Goal: Information Seeking & Learning: Learn about a topic

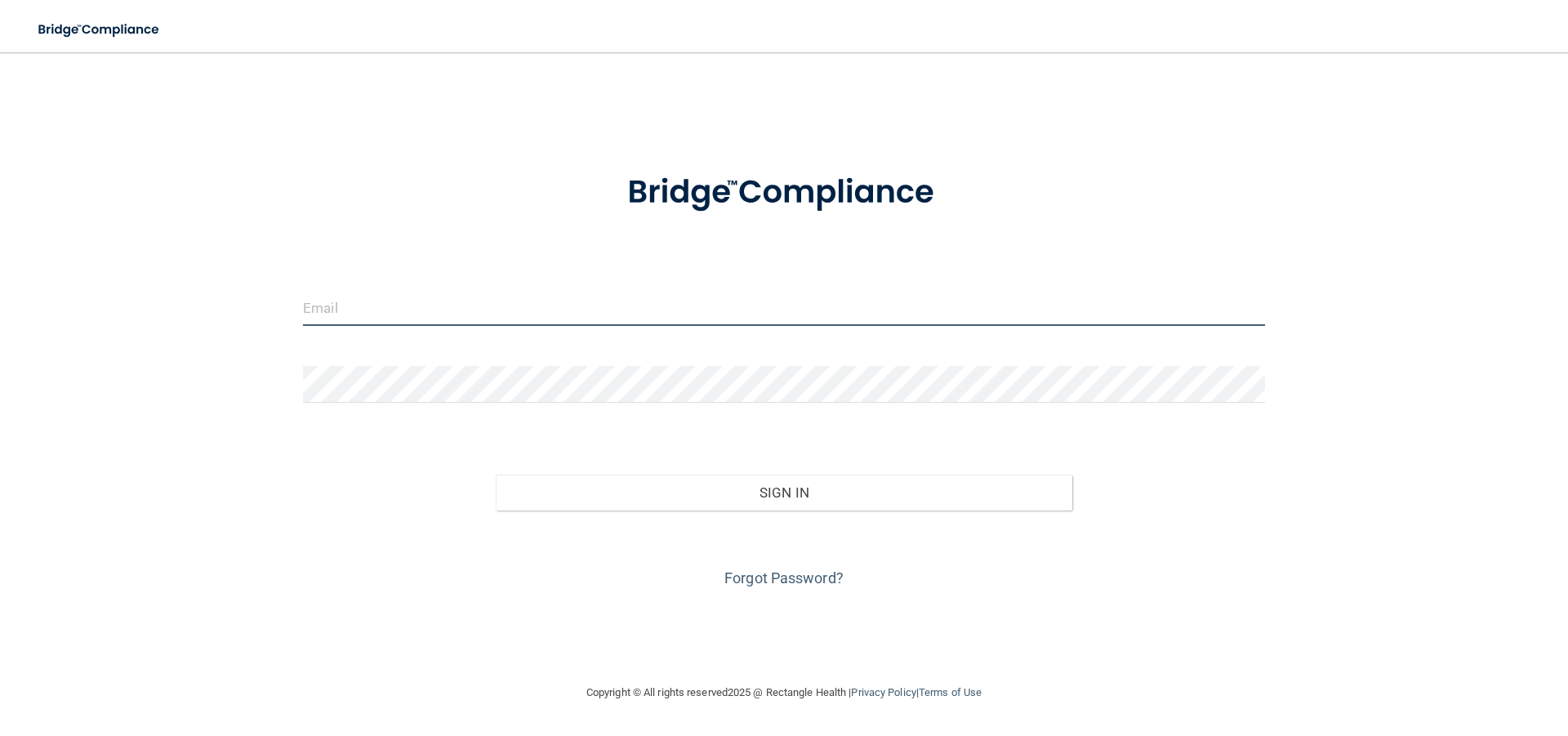
click at [664, 311] on input "email" at bounding box center [784, 308] width 962 height 37
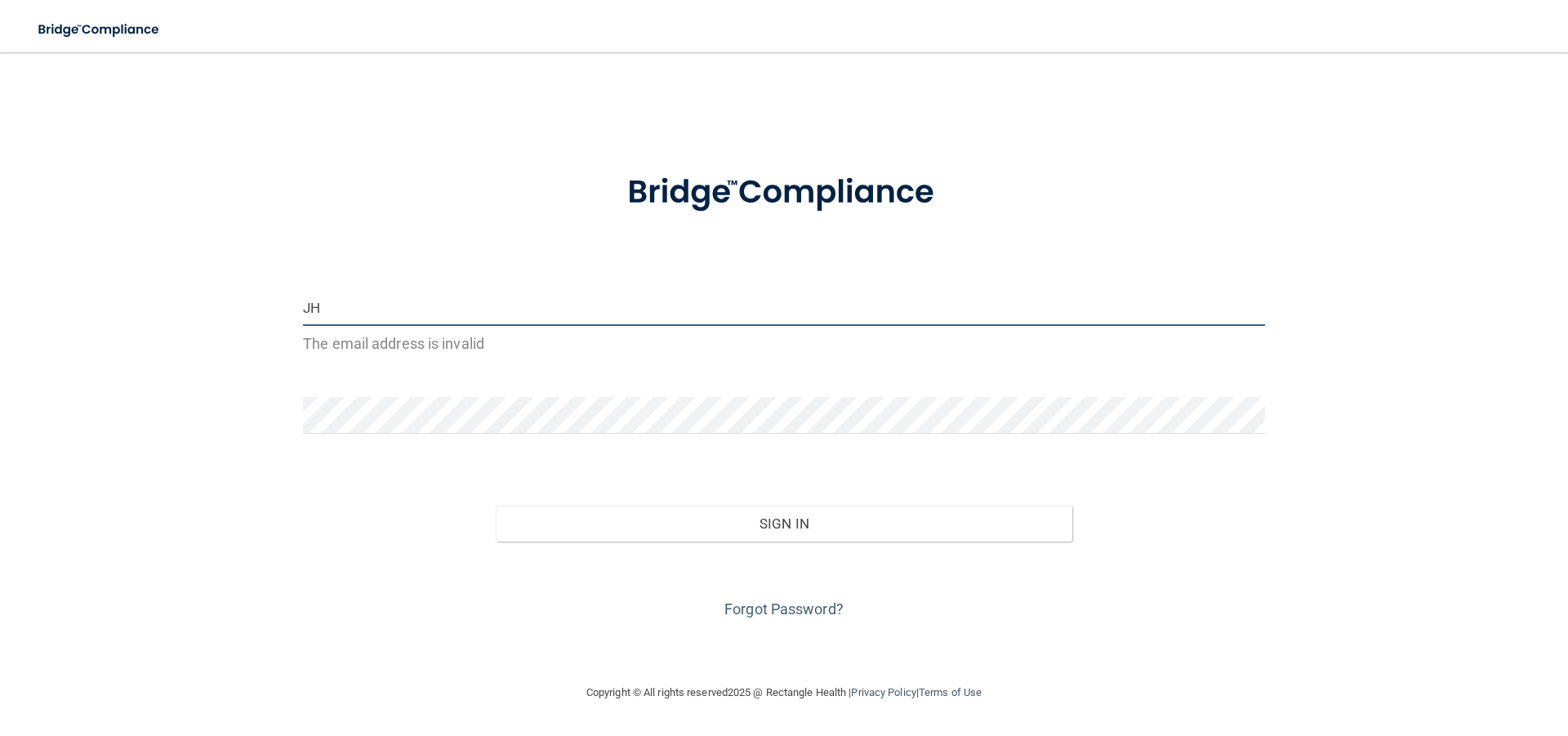
type input "J"
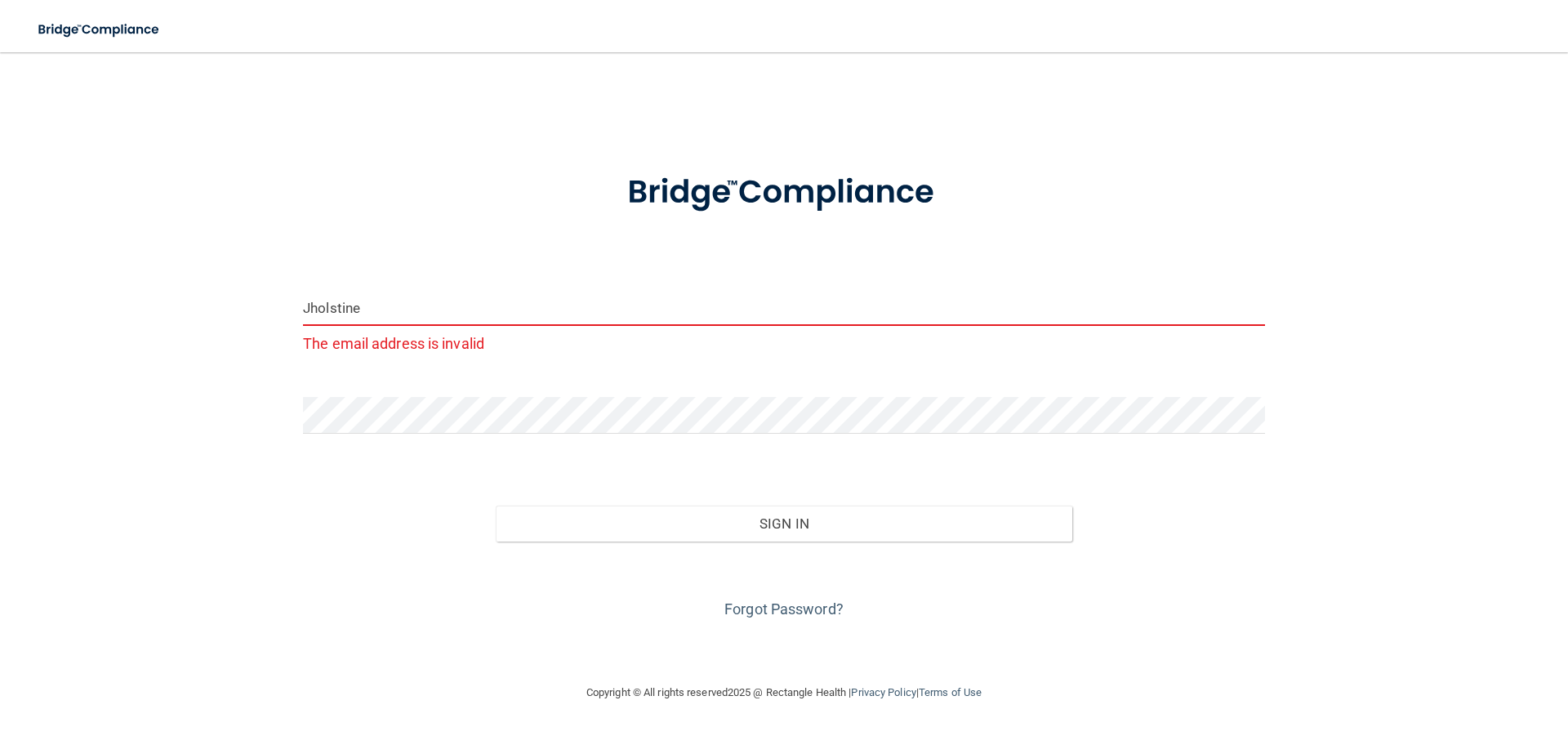
click at [562, 311] on input "Jholstine" at bounding box center [784, 308] width 962 height 37
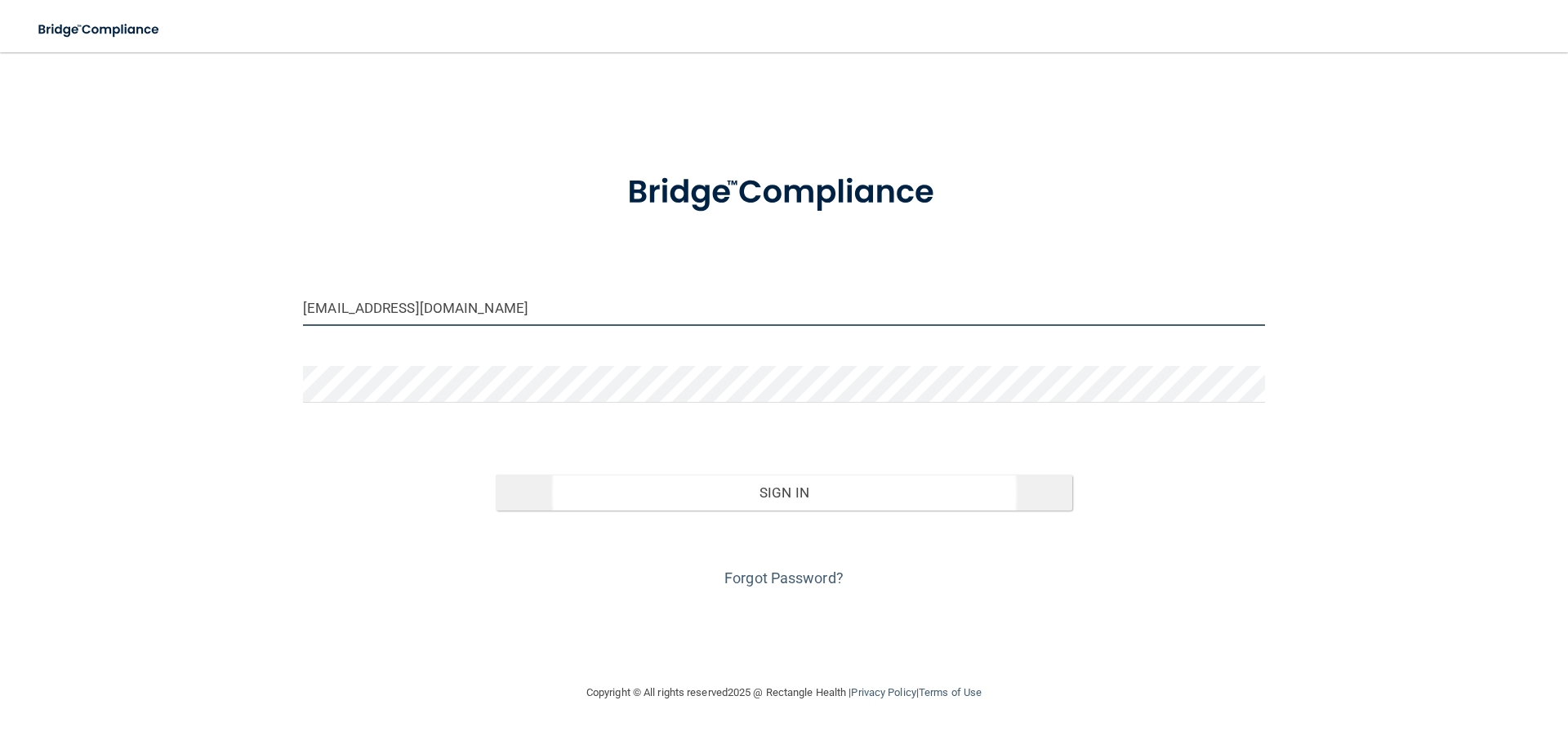
type input "[EMAIL_ADDRESS][DOMAIN_NAME]"
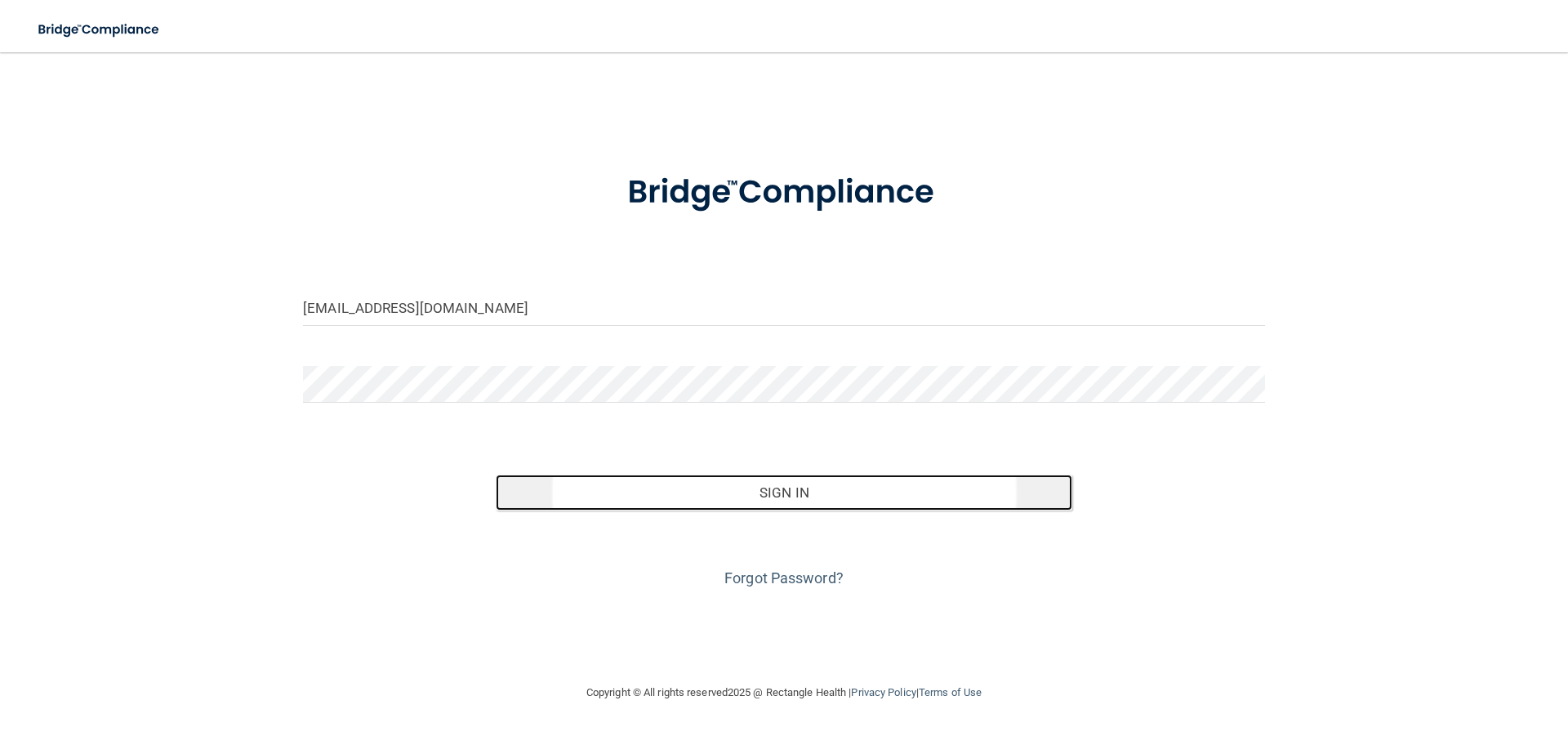
click at [766, 492] on button "Sign In" at bounding box center [784, 492] width 577 height 36
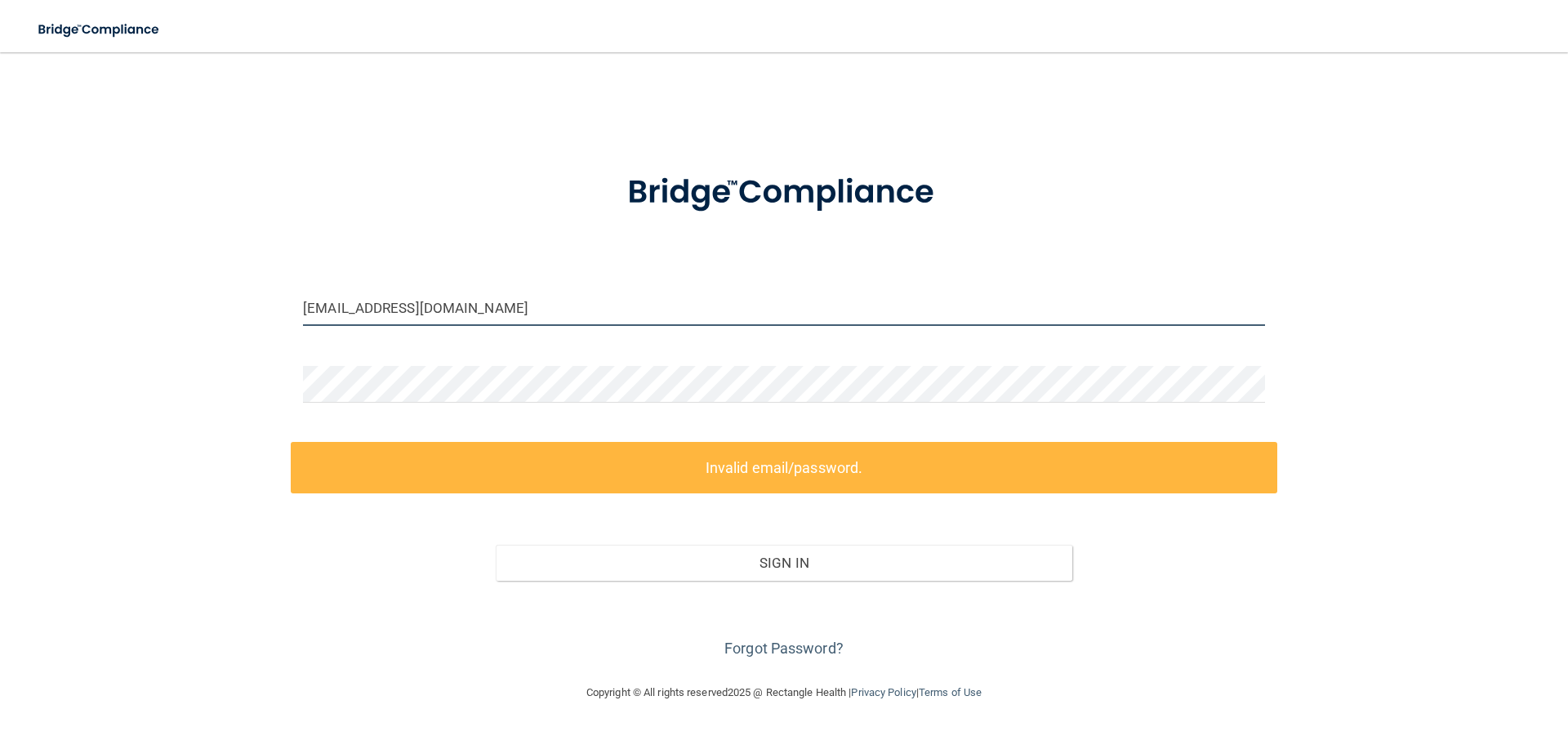
click at [376, 307] on input "[EMAIL_ADDRESS][DOMAIN_NAME]" at bounding box center [784, 308] width 962 height 37
click at [517, 321] on input "[EMAIL_ADDRESS][DOMAIN_NAME]" at bounding box center [784, 308] width 962 height 37
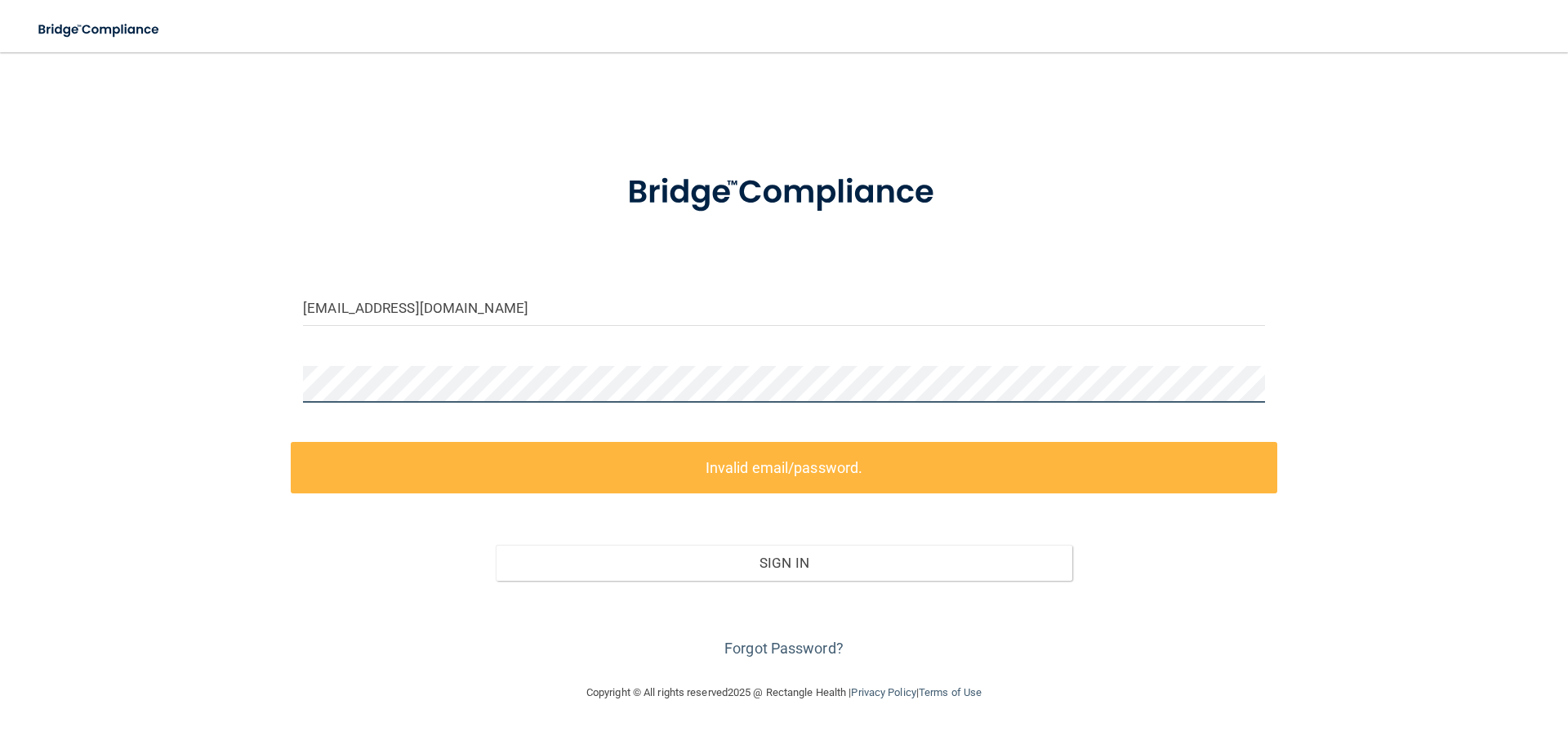
click at [246, 387] on div "[EMAIL_ADDRESS][DOMAIN_NAME] Invalid email/password. You don't have permission …" at bounding box center [784, 368] width 1503 height 597
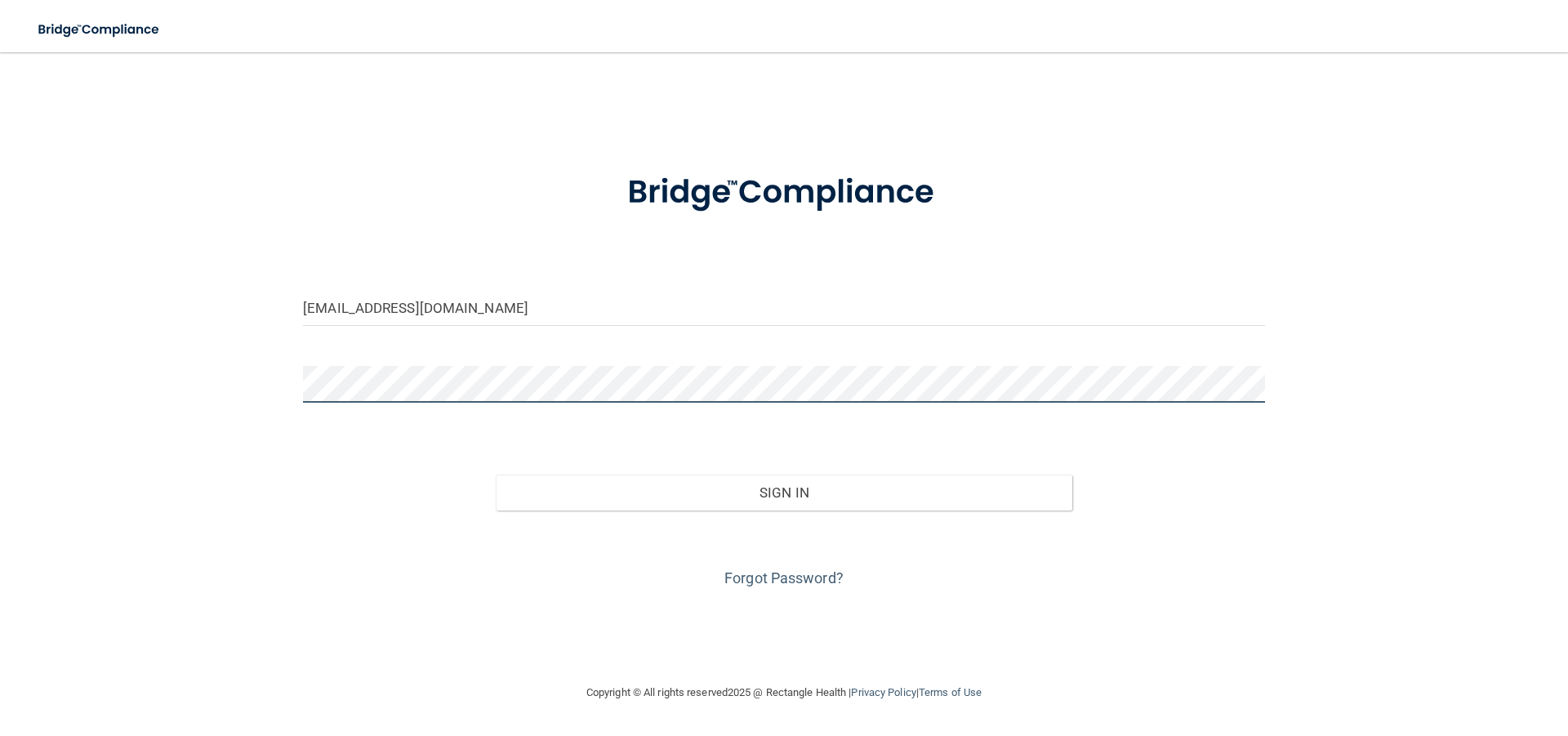
click at [495, 474] on button "Sign In" at bounding box center [784, 492] width 577 height 36
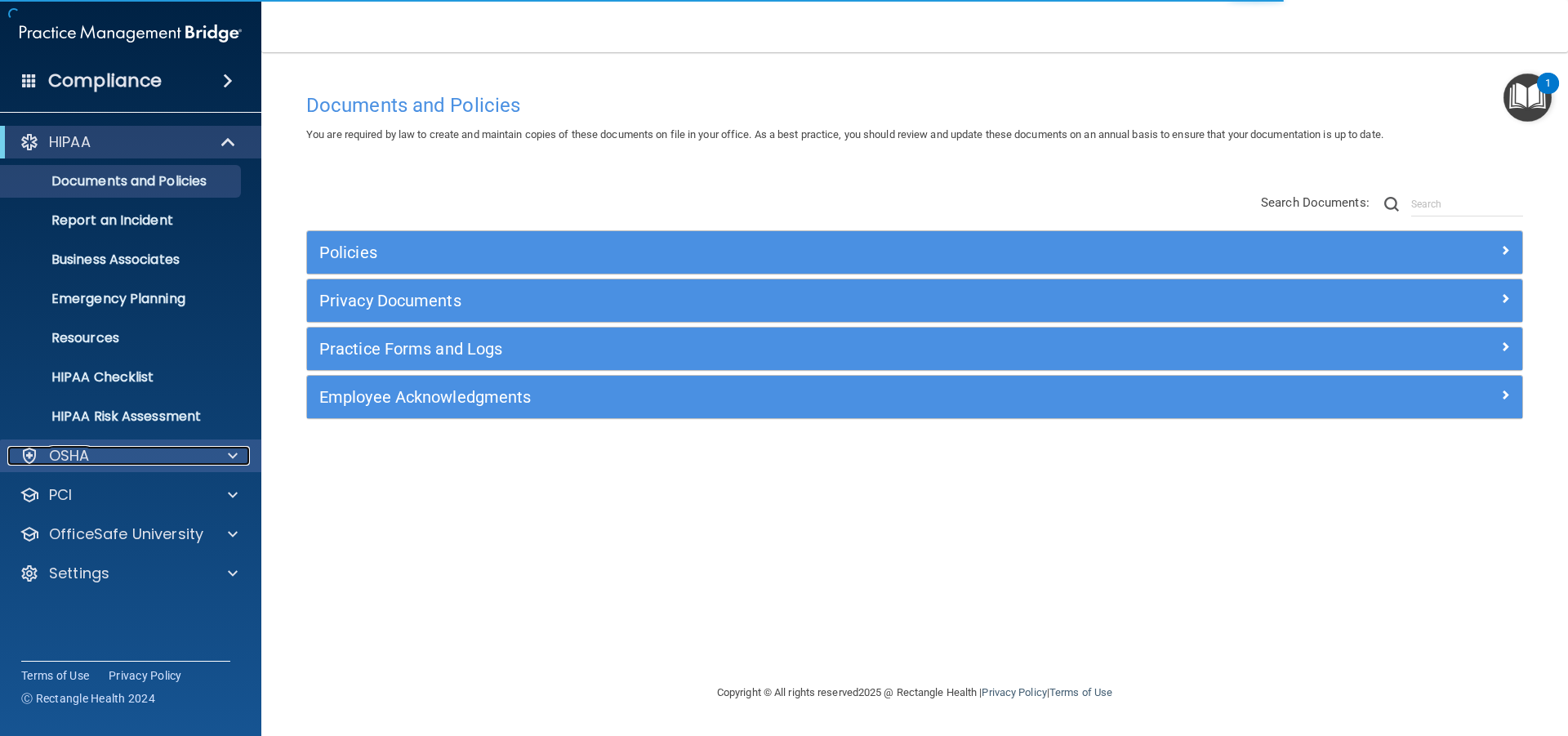
click at [110, 465] on div "OSHA" at bounding box center [108, 455] width 202 height 19
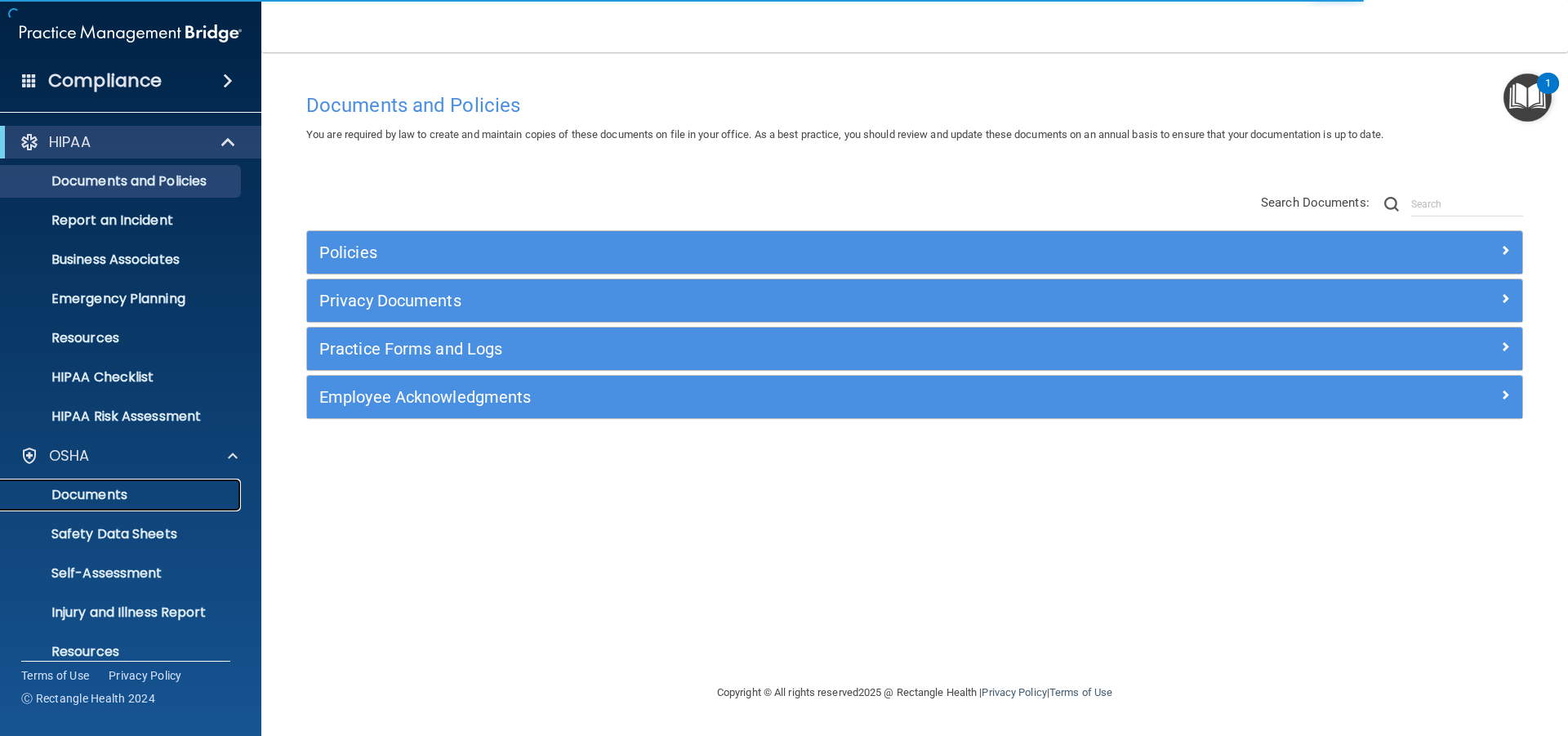
click at [101, 501] on p "Documents" at bounding box center [122, 495] width 223 height 17
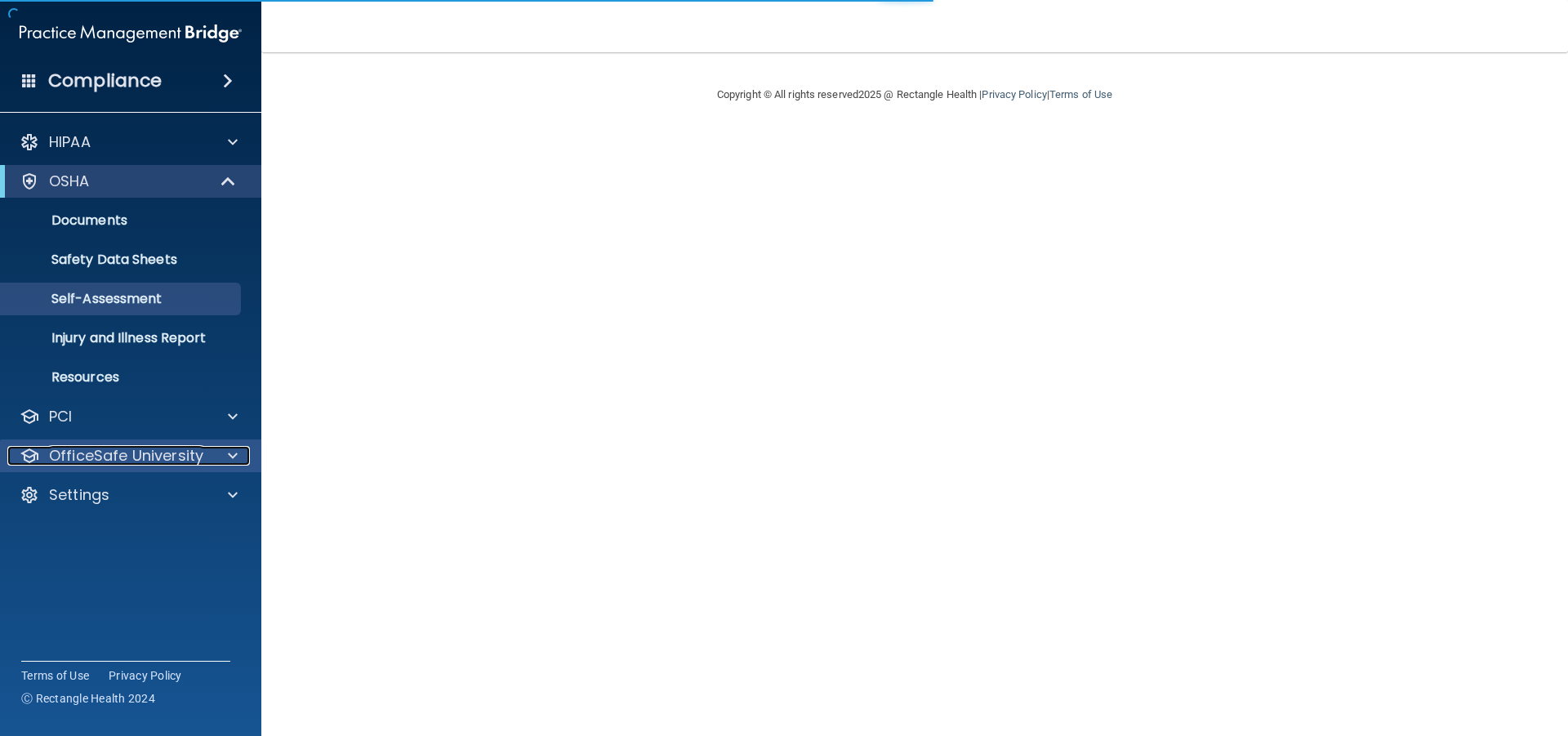
click at [101, 451] on p "OfficeSafe University" at bounding box center [126, 455] width 154 height 19
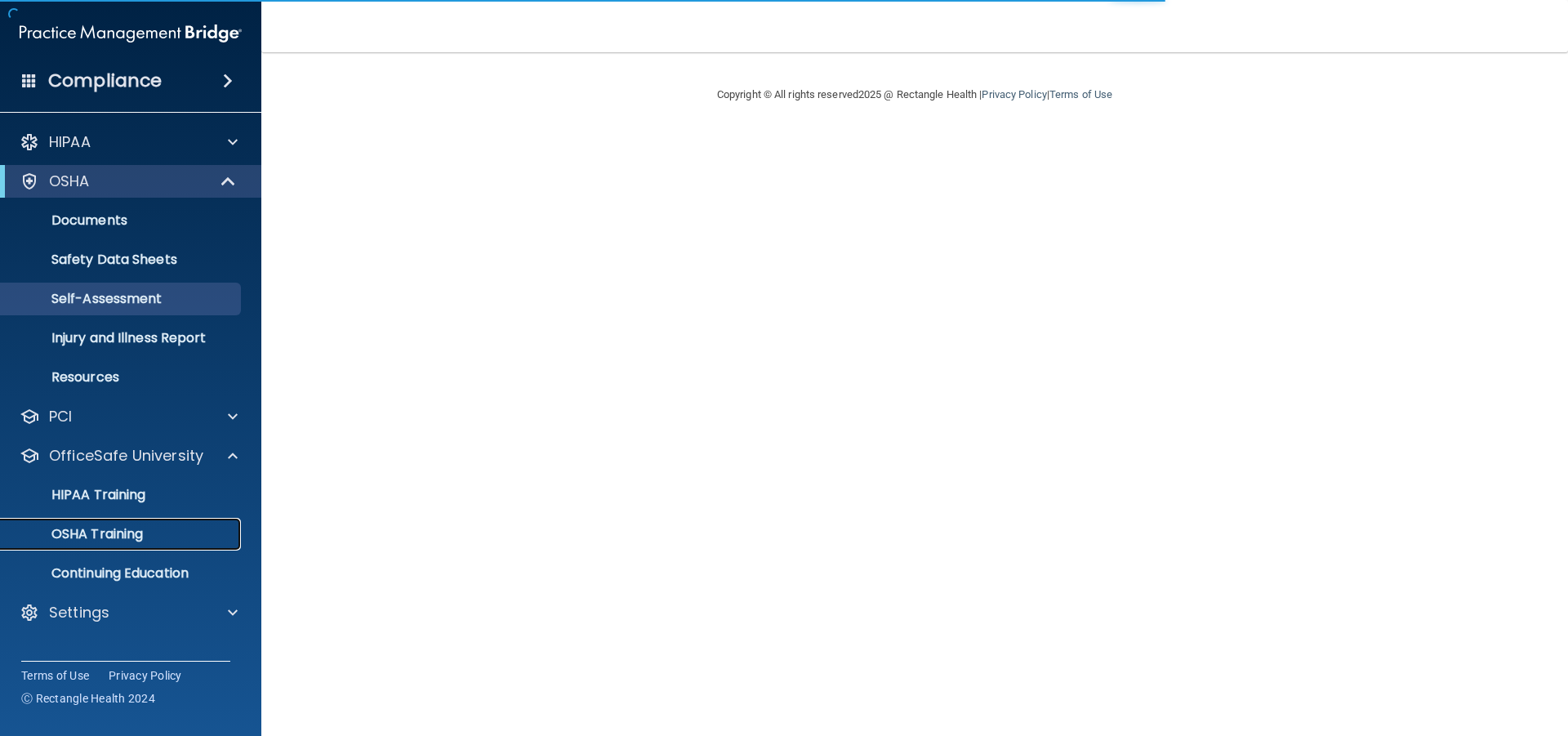
click at [114, 535] on p "OSHA Training" at bounding box center [77, 534] width 132 height 17
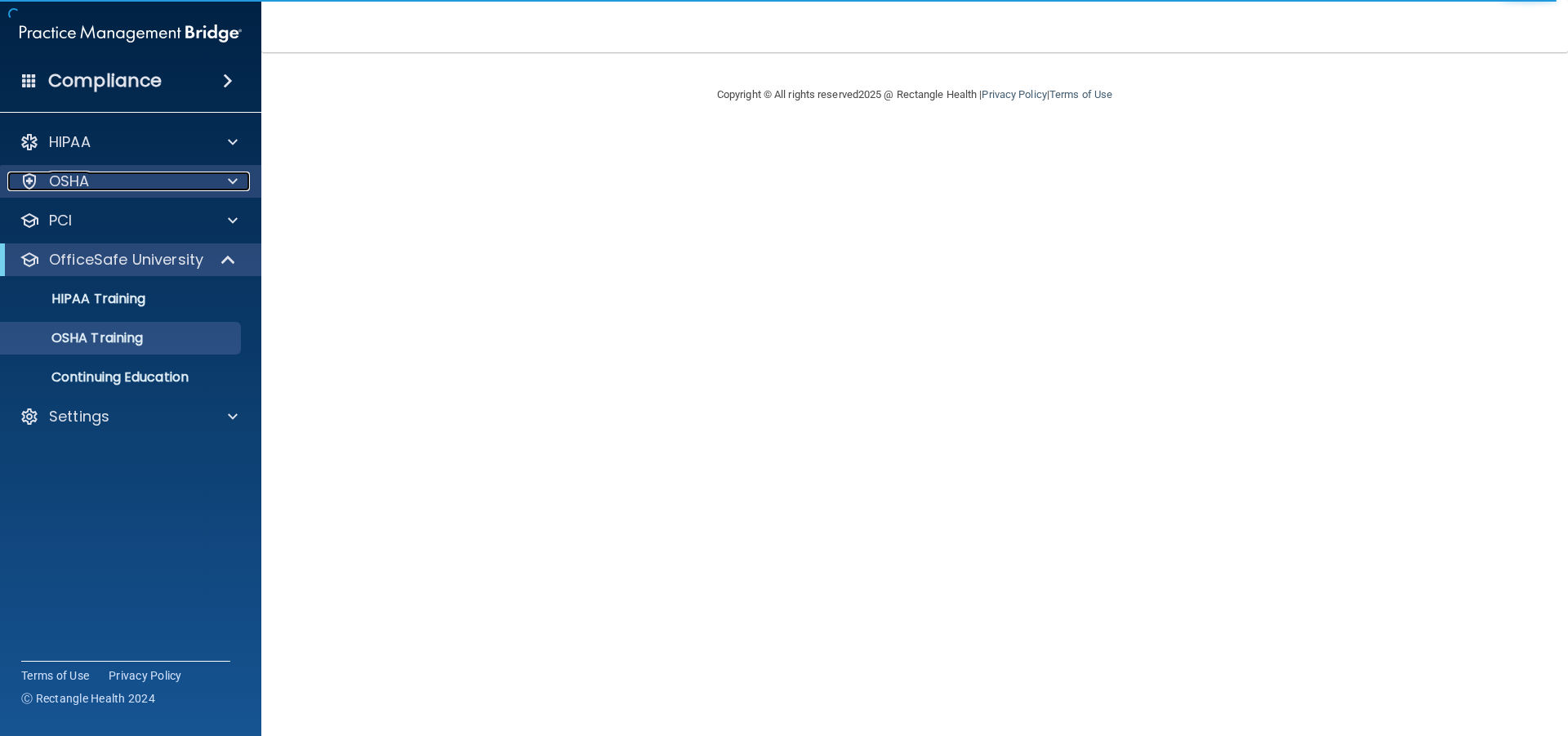
click at [87, 183] on p "OSHA" at bounding box center [69, 181] width 40 height 19
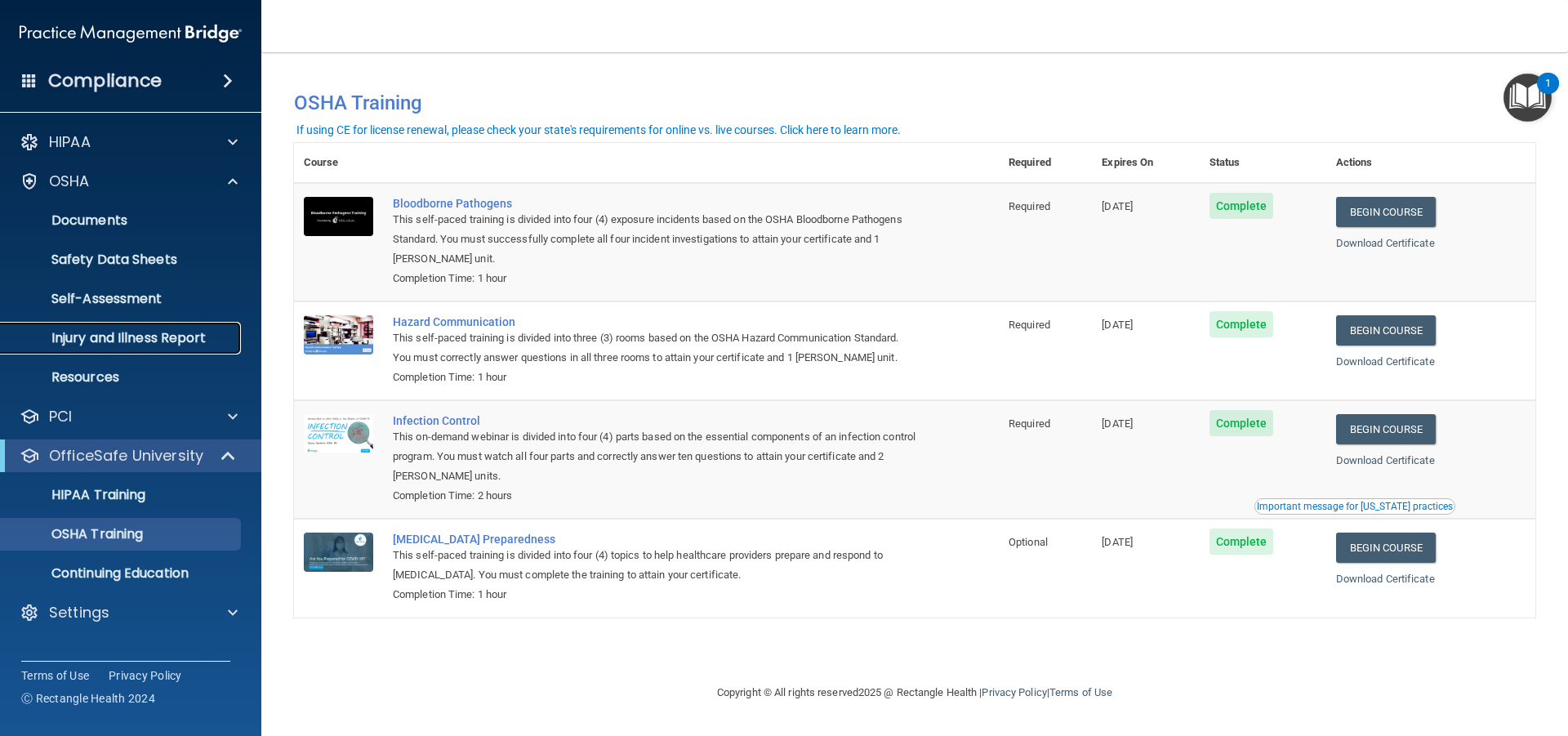
click at [96, 343] on p "Injury and Illness Report" at bounding box center [122, 338] width 223 height 17
